Goal: Information Seeking & Learning: Learn about a topic

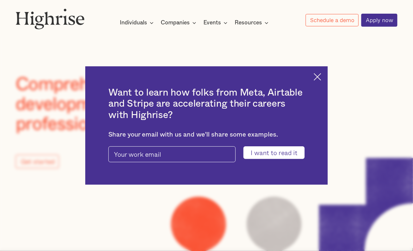
click at [321, 76] on img at bounding box center [317, 76] width 7 height 7
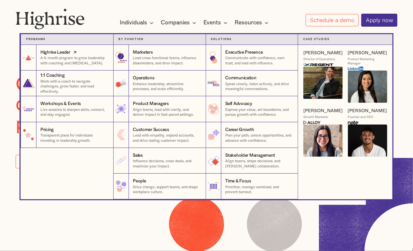
click at [59, 53] on div "Highrise Leader" at bounding box center [55, 52] width 30 height 6
click at [248, 58] on p "Communicate with confidence, earn trust, and lead with influence." at bounding box center [258, 61] width 67 height 10
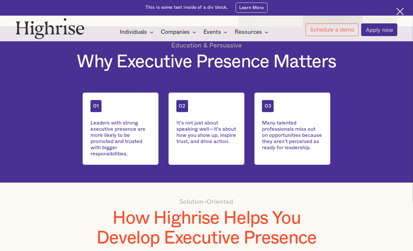
scroll to position [145, 0]
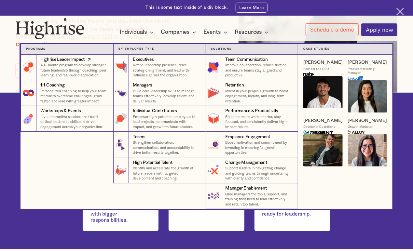
click at [75, 69] on p "A 6-month program to develop stronger future leadership through coaching, peer …" at bounding box center [74, 70] width 68 height 15
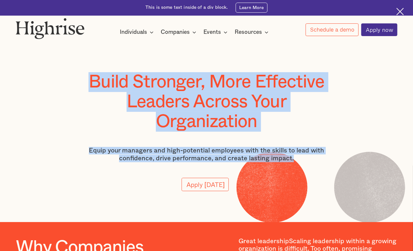
drag, startPoint x: 89, startPoint y: 83, endPoint x: 299, endPoint y: 163, distance: 225.4
click at [299, 163] on div "Build Stronger, More Effective Leaders Across Your Organization Equip your mana…" at bounding box center [206, 139] width 259 height 135
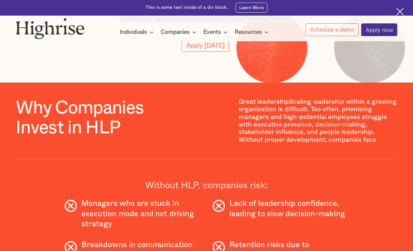
scroll to position [145, 0]
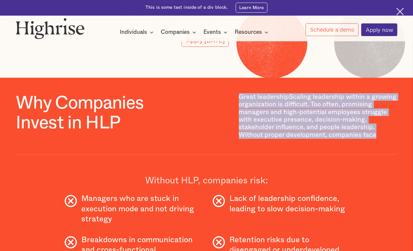
drag, startPoint x: 237, startPoint y: 101, endPoint x: 377, endPoint y: 146, distance: 146.6
click at [377, 146] on div "Why Companies Invest in HLP Great leadershipScaling leadership within a growing…" at bounding box center [207, 124] width 382 height 62
copy p "Great leadershipScaling leadership within a growing organization is difficult. …"
